Goal: Information Seeking & Learning: Learn about a topic

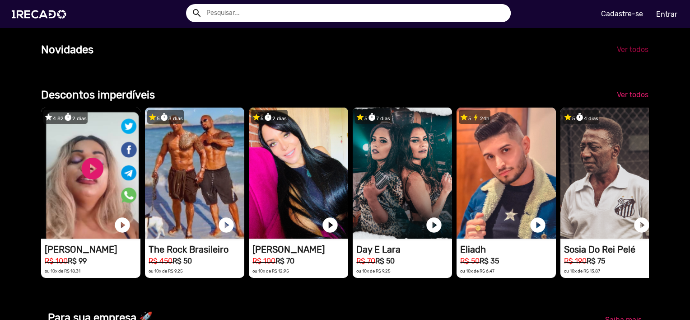
click at [638, 54] on span "Ver todos" at bounding box center [633, 49] width 32 height 9
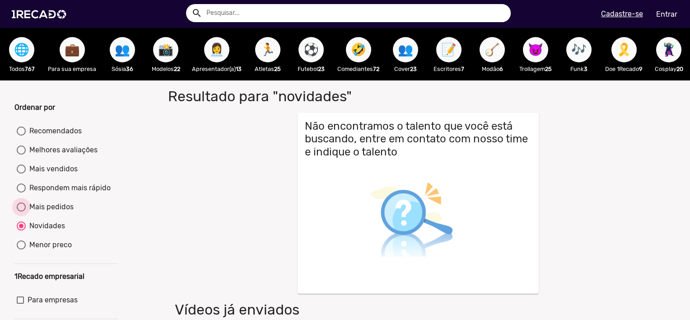
click at [34, 212] on div "Mais pedidos" at bounding box center [50, 207] width 48 height 11
click at [21, 212] on input "Mais pedidos" at bounding box center [21, 211] width 0 height 0
radio input "true"
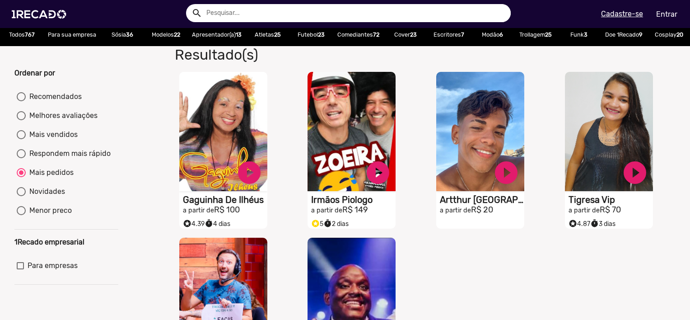
scroll to position [35, 0]
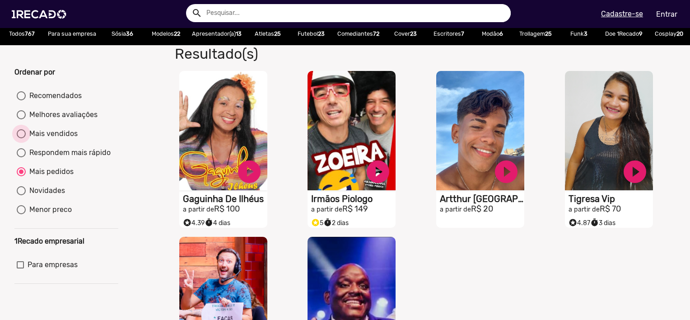
click at [58, 139] on div "Mais vendidos" at bounding box center [52, 133] width 52 height 11
click at [21, 139] on input "Mais vendidos" at bounding box center [21, 138] width 0 height 0
radio input "true"
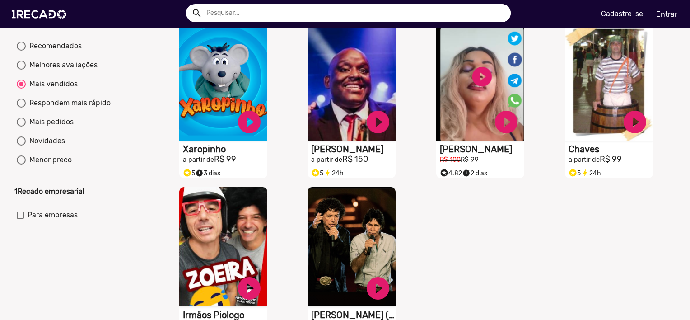
scroll to position [17, 0]
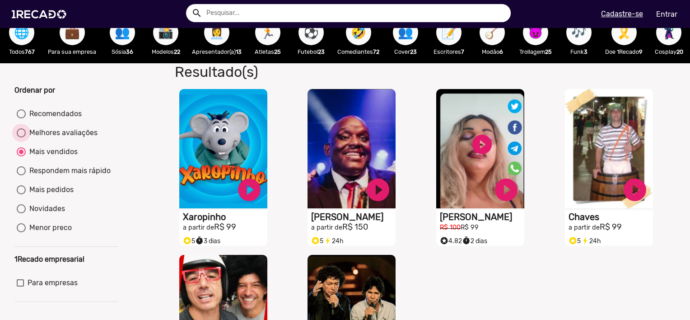
click at [90, 137] on div "Melhores avaliações" at bounding box center [62, 132] width 72 height 11
click at [21, 137] on input "Melhores avaliações" at bounding box center [21, 137] width 0 height 0
radio input "true"
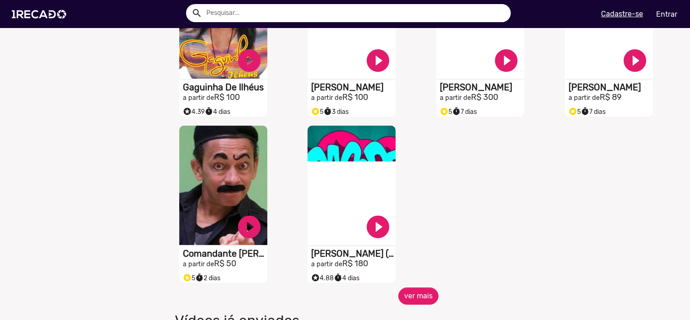
scroll to position [1157, 0]
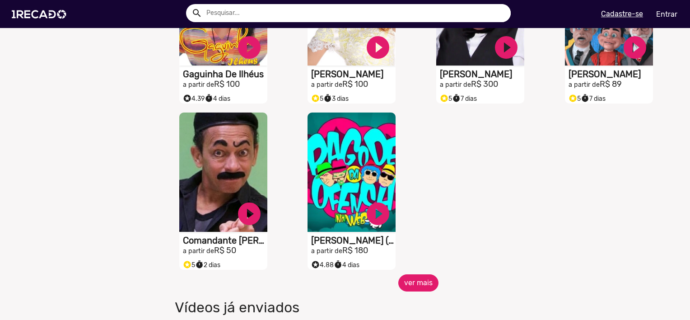
click at [412, 283] on button "ver mais" at bounding box center [419, 282] width 40 height 17
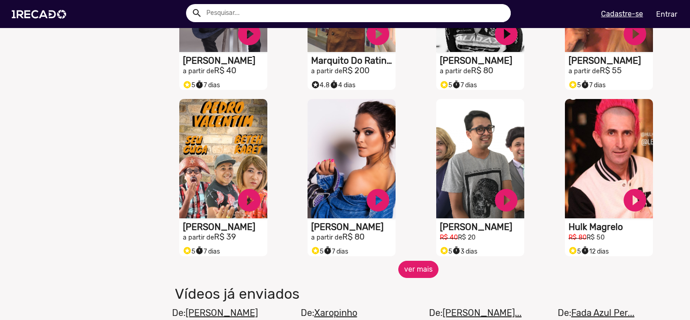
scroll to position [1503, 0]
click at [414, 269] on button "ver mais" at bounding box center [419, 268] width 40 height 17
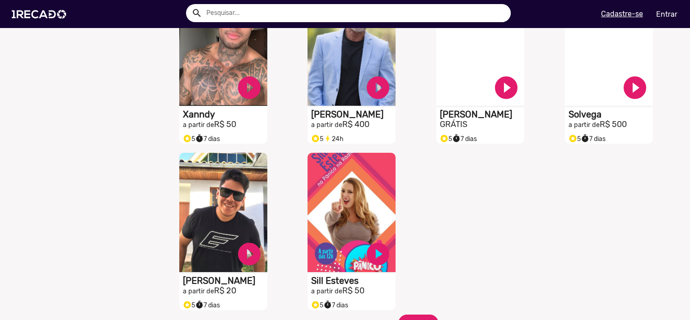
scroll to position [2056, 0]
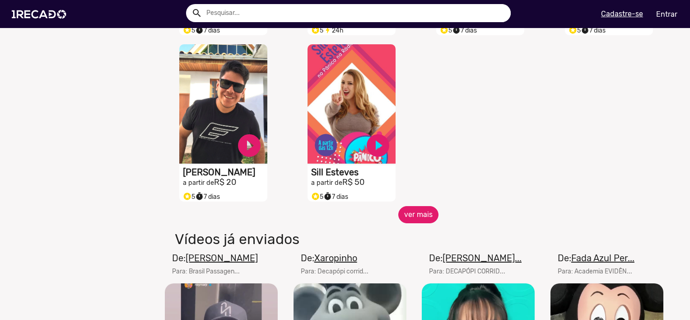
click at [422, 215] on button "ver mais" at bounding box center [419, 214] width 40 height 17
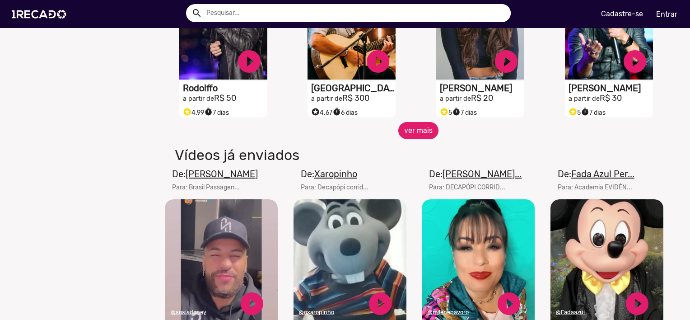
scroll to position [2472, 0]
click at [421, 128] on button "ver mais" at bounding box center [419, 130] width 40 height 17
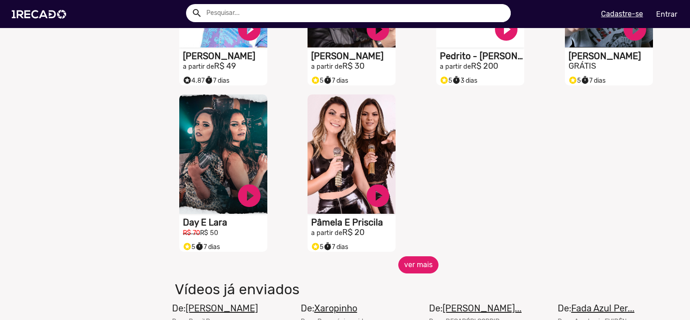
scroll to position [2837, 0]
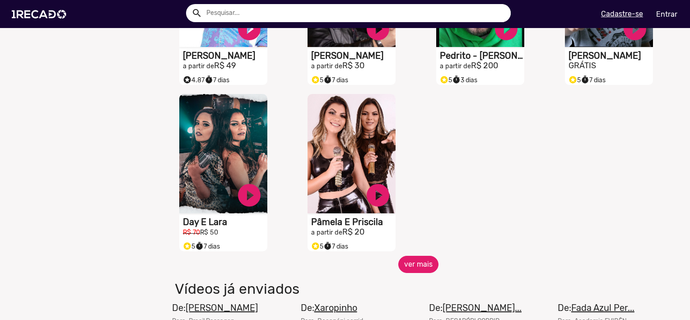
click at [411, 263] on button "ver mais" at bounding box center [419, 264] width 40 height 17
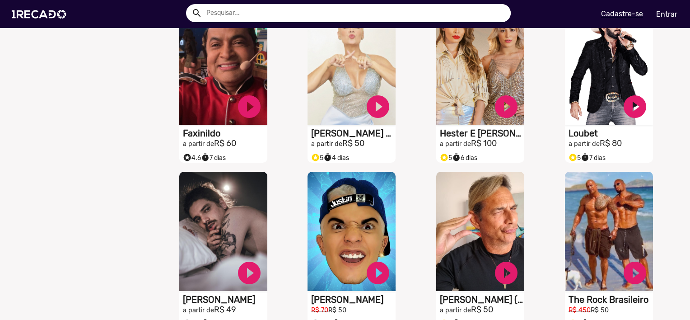
scroll to position [3241, 0]
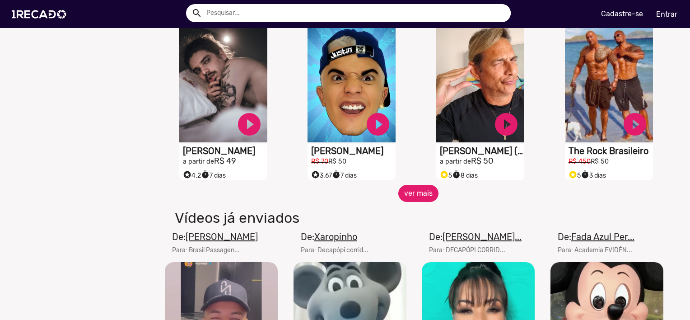
click at [417, 196] on button "ver mais" at bounding box center [419, 193] width 40 height 17
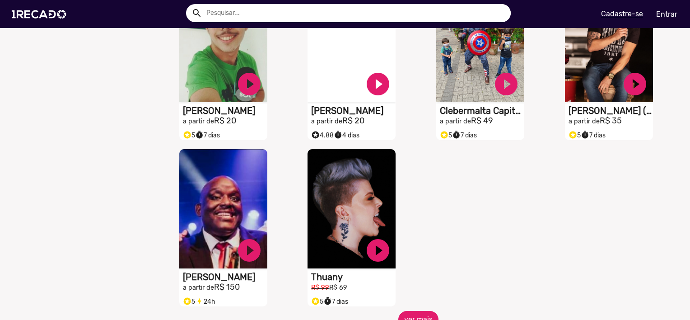
scroll to position [3655, 0]
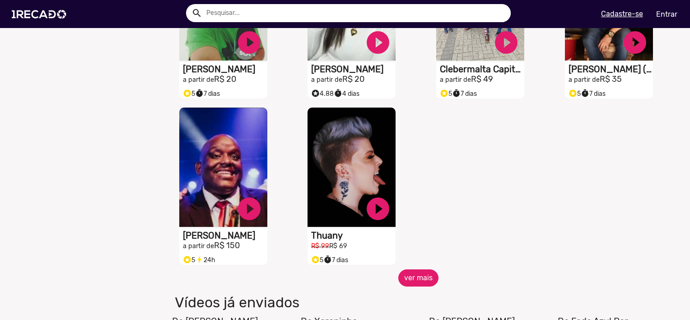
click at [409, 279] on button "ver mais" at bounding box center [419, 277] width 40 height 17
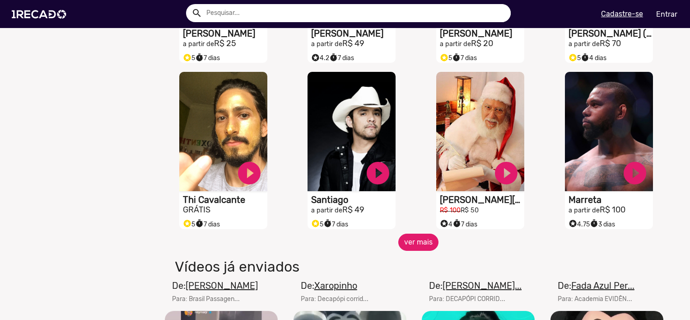
scroll to position [4061, 0]
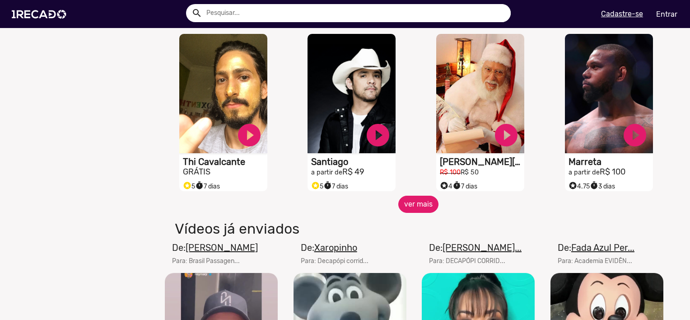
click at [421, 201] on button "ver mais" at bounding box center [419, 204] width 40 height 17
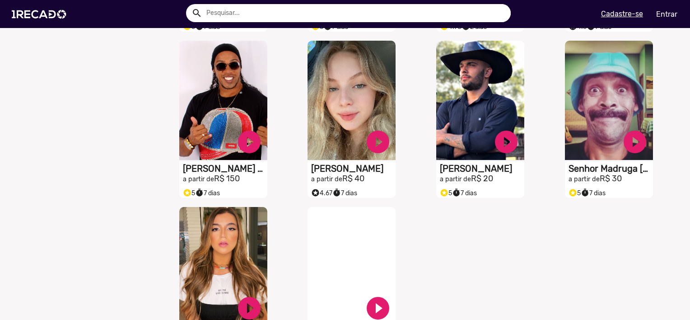
scroll to position [4494, 0]
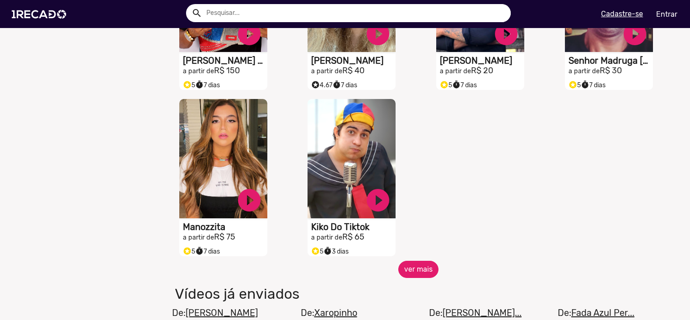
click at [415, 263] on button "ver mais" at bounding box center [419, 269] width 40 height 17
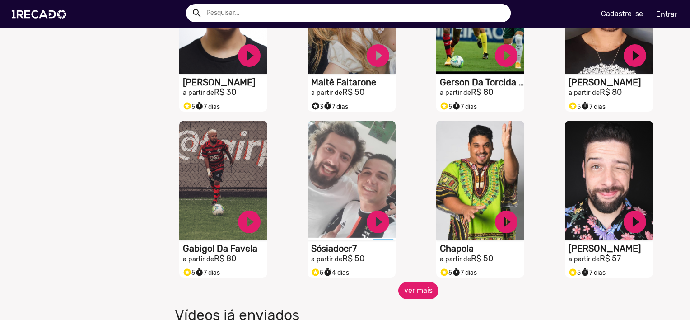
scroll to position [4804, 0]
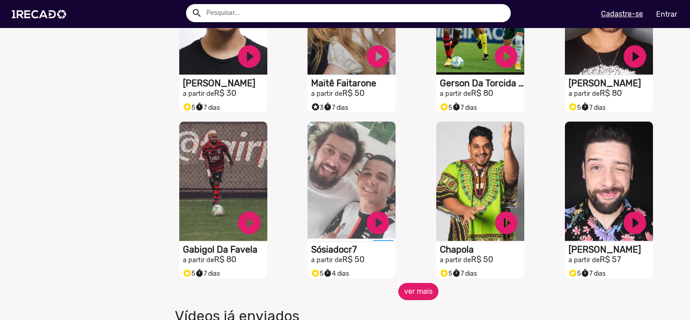
click at [407, 291] on button "ver mais" at bounding box center [419, 291] width 40 height 17
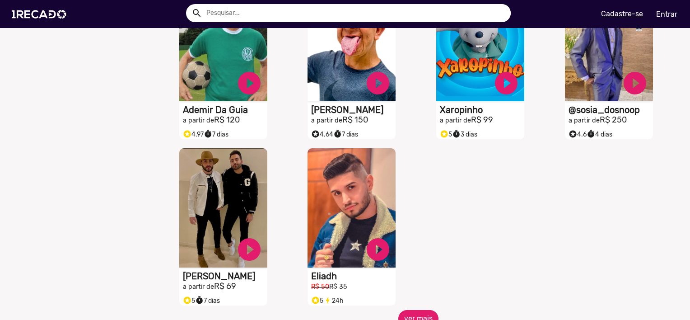
scroll to position [5321, 0]
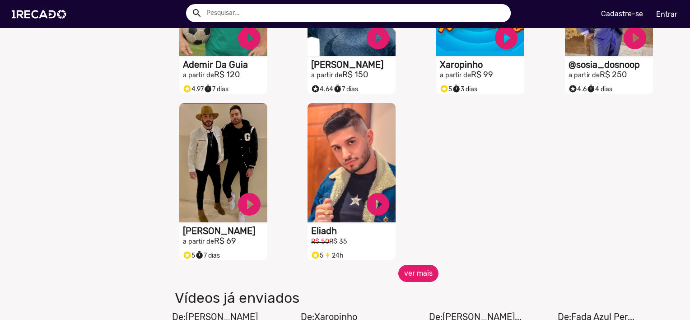
click at [409, 270] on button "ver mais" at bounding box center [419, 273] width 40 height 17
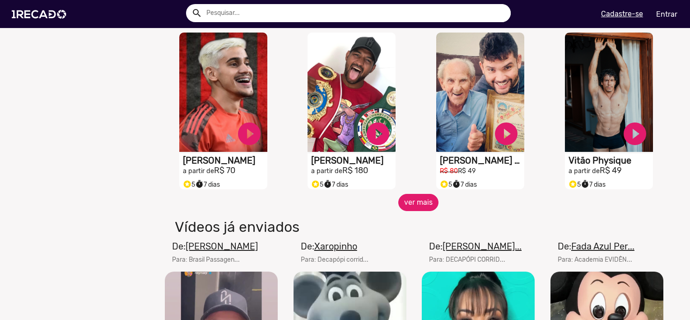
scroll to position [5720, 0]
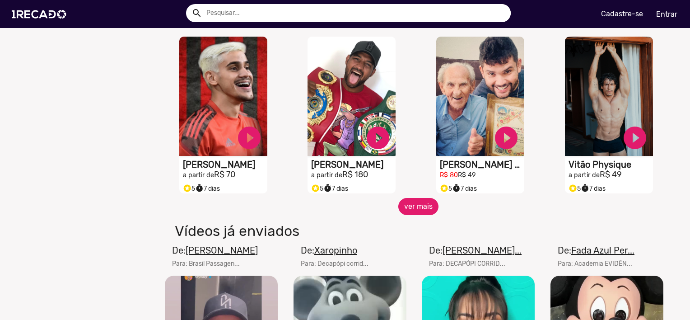
click at [419, 202] on button "ver mais" at bounding box center [419, 206] width 40 height 17
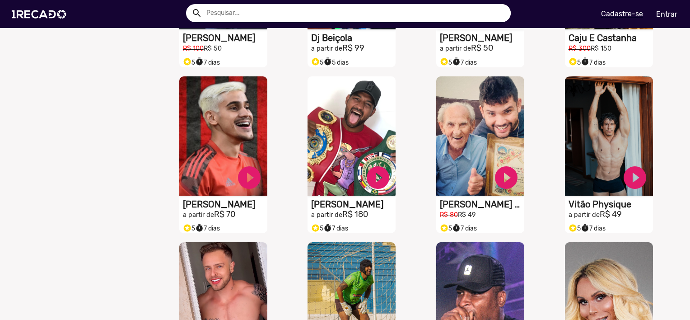
scroll to position [5677, 0]
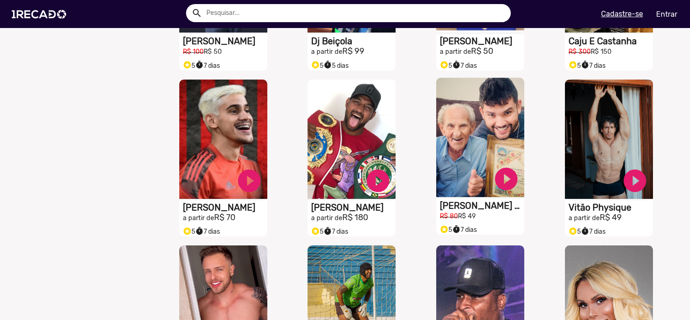
drag, startPoint x: 453, startPoint y: 206, endPoint x: 441, endPoint y: 202, distance: 12.2
click at [441, 202] on h1 "[PERSON_NAME] E O Vovô Anesio" at bounding box center [482, 205] width 85 height 11
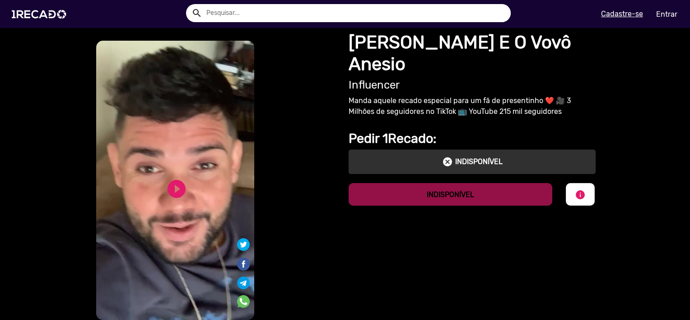
drag, startPoint x: 441, startPoint y: 202, endPoint x: 436, endPoint y: 212, distance: 12.3
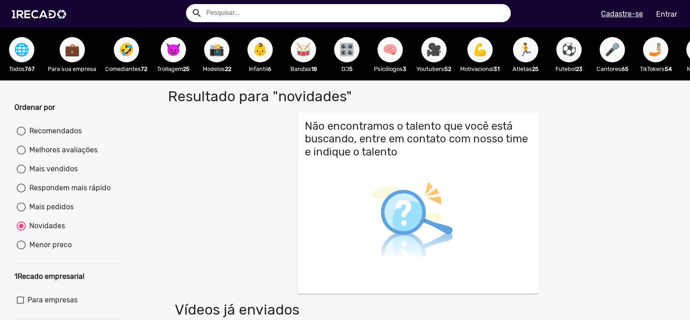
click at [176, 55] on span "😈" at bounding box center [173, 49] width 15 height 25
radio input "true"
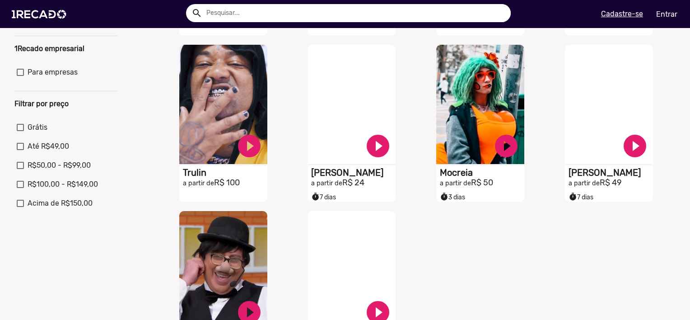
scroll to position [398, 0]
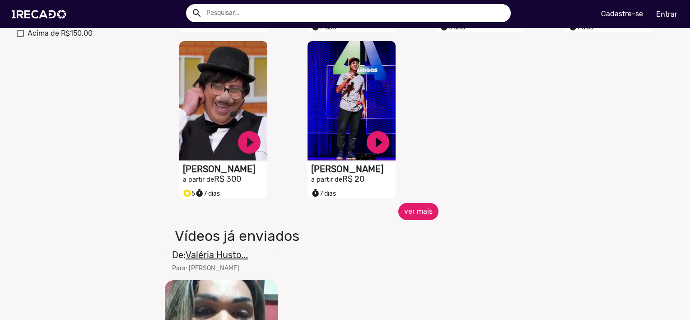
click at [401, 211] on button "ver mais" at bounding box center [419, 211] width 40 height 17
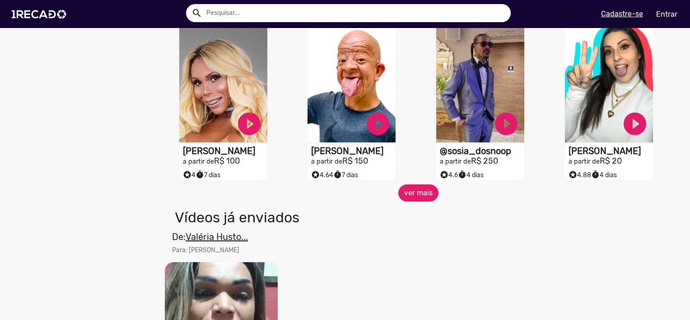
scroll to position [794, 0]
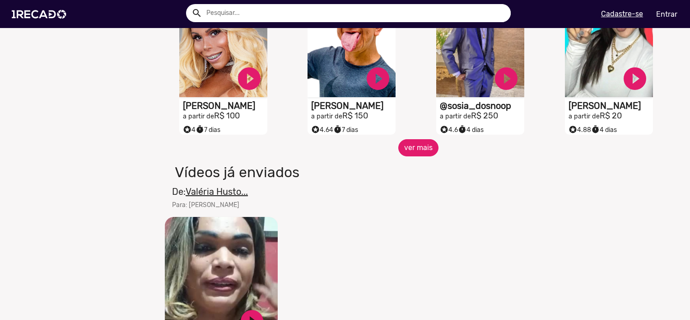
click at [419, 156] on button "ver mais" at bounding box center [419, 147] width 40 height 17
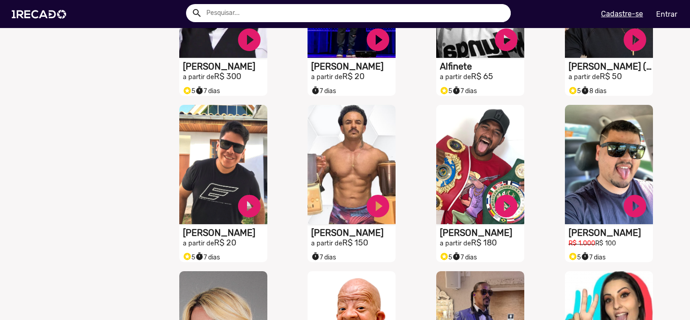
scroll to position [511, 0]
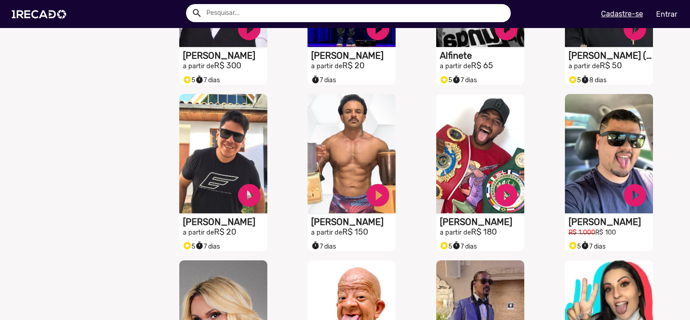
click at [413, 224] on div "S1RECADO vídeos dedicados para fãs e empresas play_circle_filled [PERSON_NAME] …" at bounding box center [354, 172] width 129 height 166
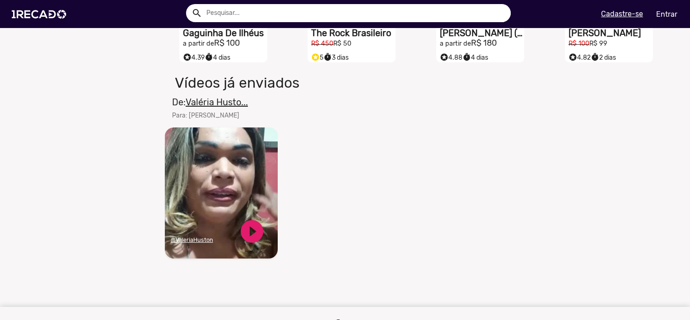
scroll to position [1075, 0]
